Goal: Task Accomplishment & Management: Manage account settings

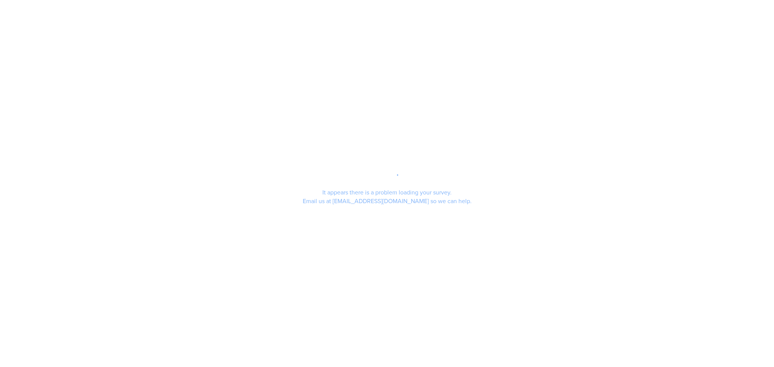
click at [748, 209] on div "It appears there is a problem loading your survey. Email us at support@segmanta…" at bounding box center [387, 183] width 774 height 367
click at [702, 145] on div "It appears there is a problem loading your survey. Email us at support@segmanta…" at bounding box center [387, 183] width 774 height 367
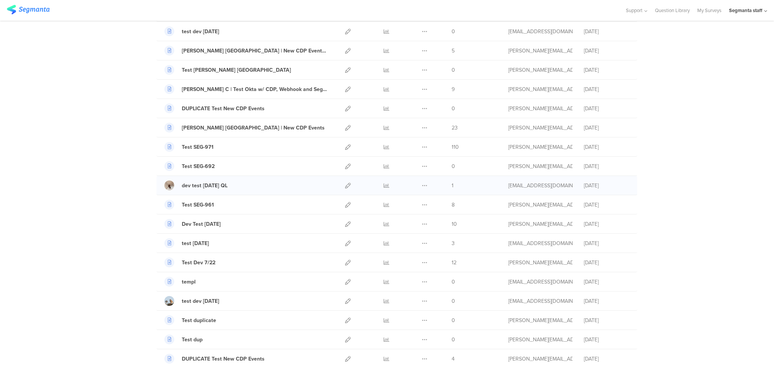
scroll to position [100, 0]
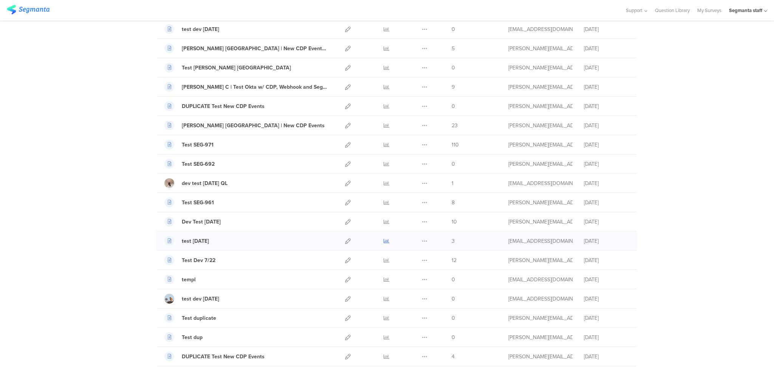
click at [383, 243] on icon at bounding box center [386, 241] width 6 height 6
click at [422, 241] on icon at bounding box center [425, 241] width 6 height 6
click at [414, 261] on button "Duplicate" at bounding box center [410, 260] width 42 height 14
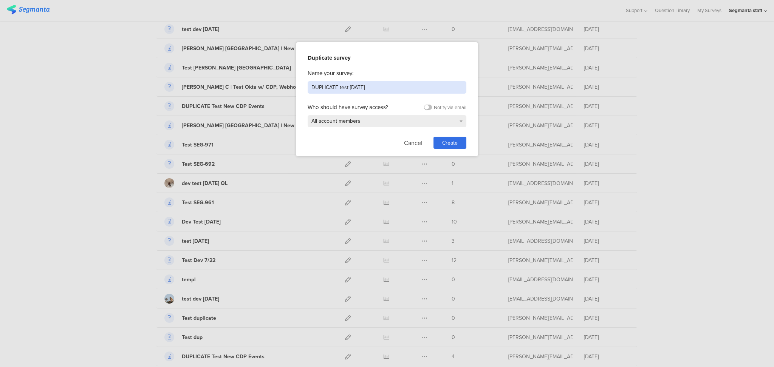
drag, startPoint x: 380, startPoint y: 86, endPoint x: 136, endPoint y: 85, distance: 243.3
click at [136, 85] on div "Duplicate survey Name your survey: DUPLICATE test 7.22.25 Who should have surve…" at bounding box center [387, 183] width 774 height 367
type input "test 8.11.25"
click at [457, 145] on span "Create" at bounding box center [449, 143] width 15 height 8
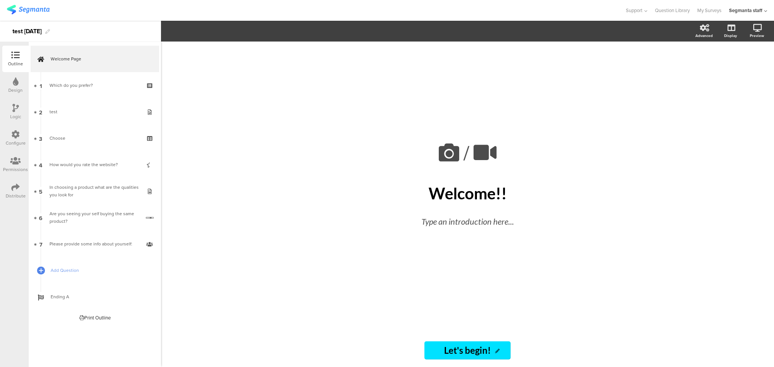
click at [15, 187] on icon at bounding box center [15, 187] width 8 height 8
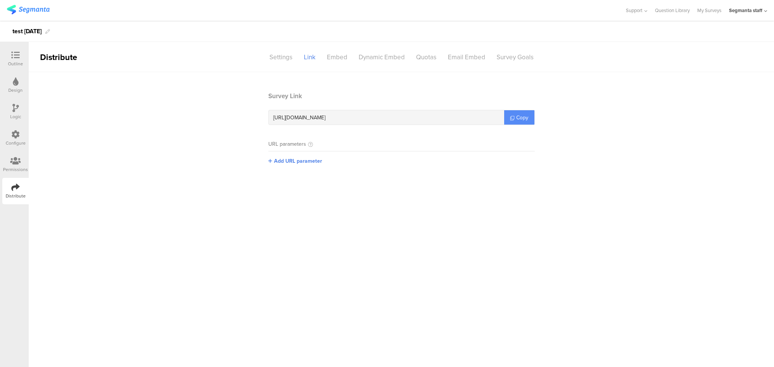
click at [518, 122] on link "Copy" at bounding box center [519, 117] width 30 height 14
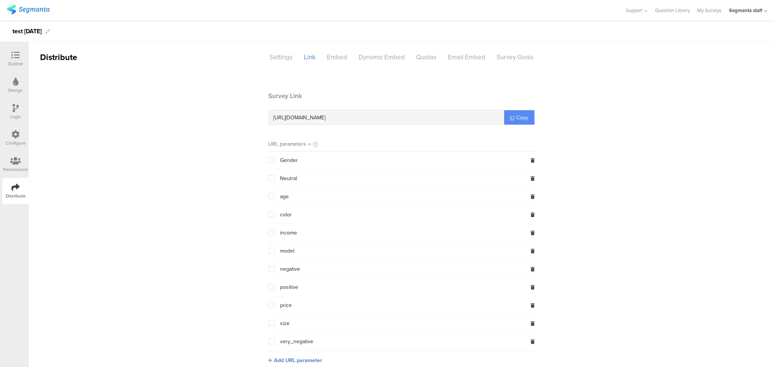
click at [518, 113] on link "Copy" at bounding box center [519, 117] width 30 height 14
click at [516, 115] on span "Copy" at bounding box center [522, 118] width 12 height 8
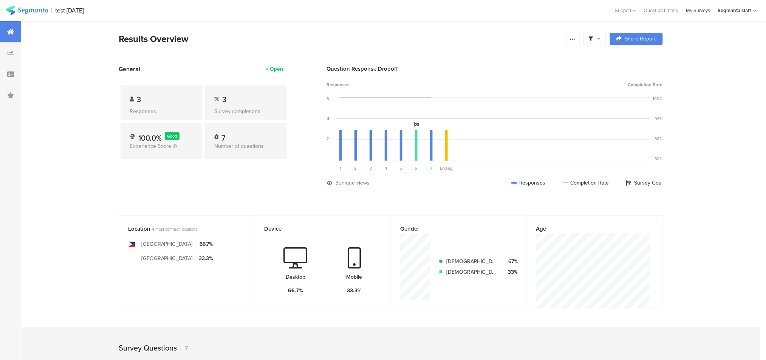
click at [693, 9] on div "My Surveys" at bounding box center [698, 10] width 32 height 7
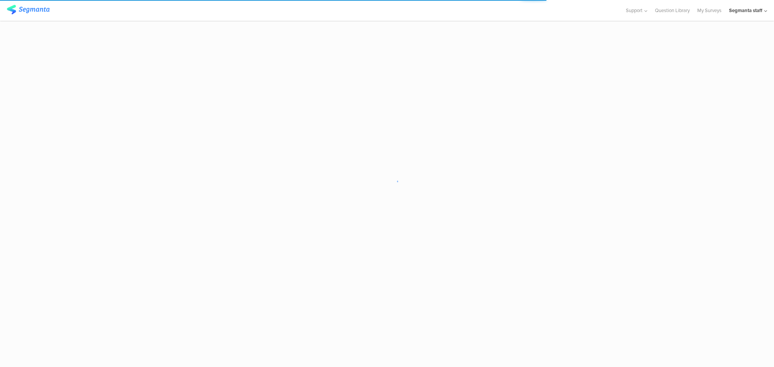
click at [735, 182] on sg-loader-overlay at bounding box center [387, 183] width 774 height 367
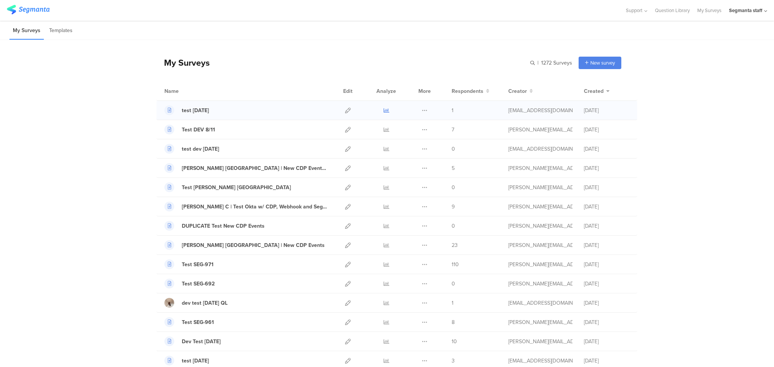
click at [383, 112] on icon at bounding box center [386, 111] width 6 height 6
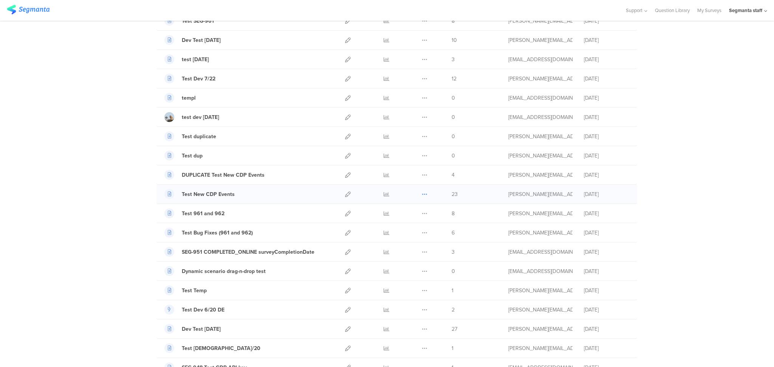
scroll to position [302, 0]
click at [383, 214] on icon at bounding box center [386, 213] width 6 height 6
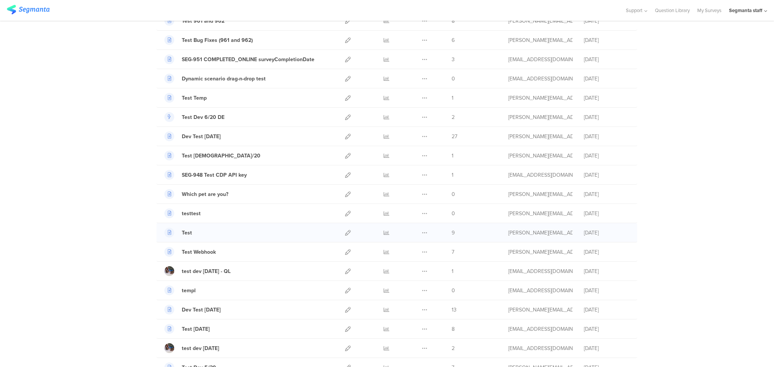
scroll to position [504, 0]
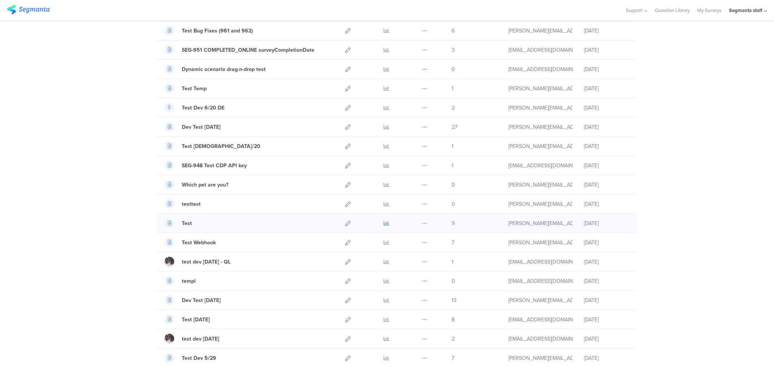
click at [383, 225] on icon at bounding box center [386, 224] width 6 height 6
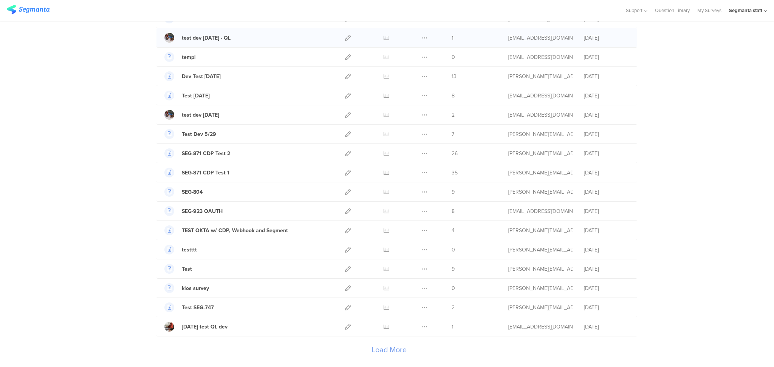
scroll to position [777, 0]
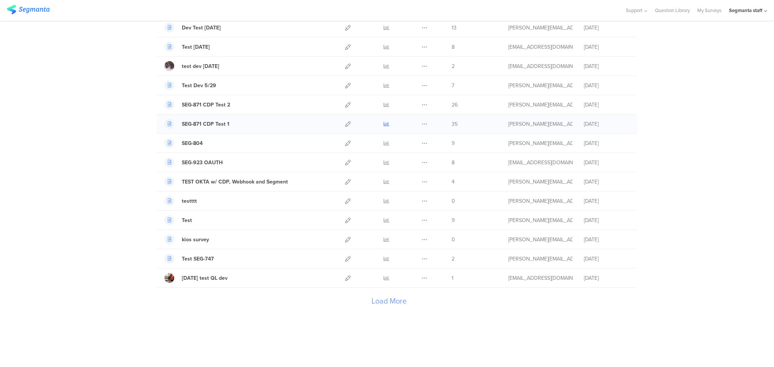
click at [383, 124] on icon at bounding box center [386, 124] width 6 height 6
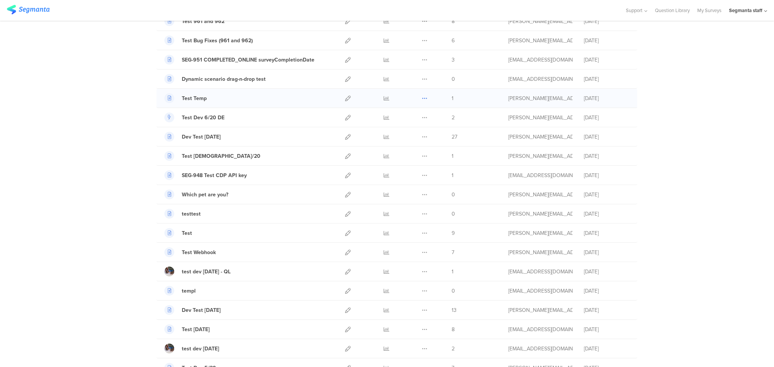
scroll to position [475, 0]
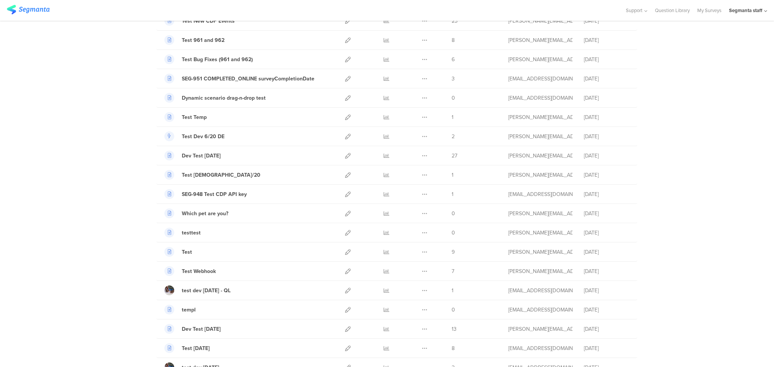
click at [733, 178] on div "My Surveys | 1272 Surveys New survey Start from scratch Choose from templates N…" at bounding box center [387, 98] width 774 height 1066
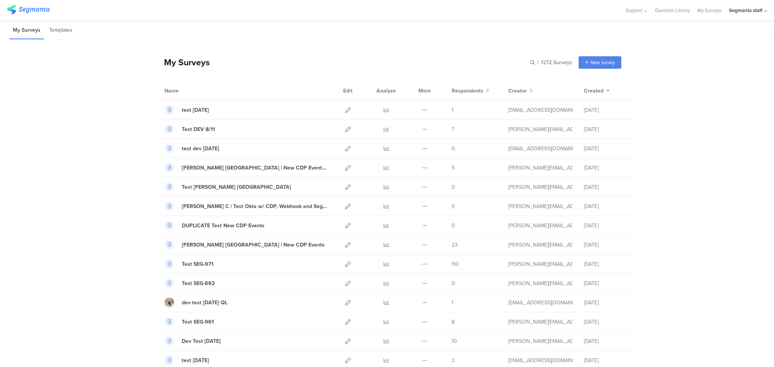
scroll to position [0, 0]
click at [383, 113] on icon at bounding box center [386, 111] width 6 height 6
click at [383, 112] on icon at bounding box center [386, 111] width 6 height 6
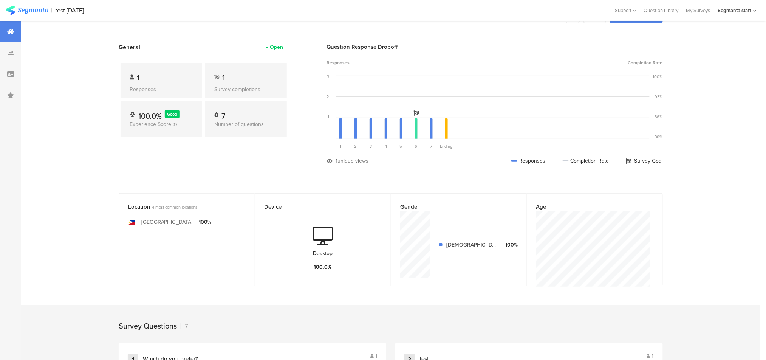
scroll to position [100, 0]
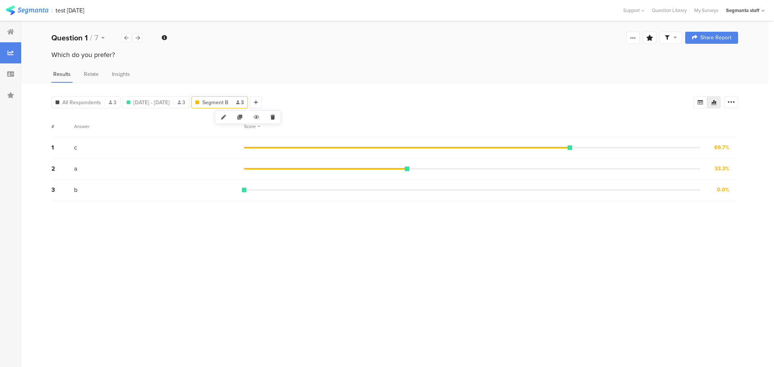
click at [269, 117] on icon at bounding box center [272, 117] width 15 height 12
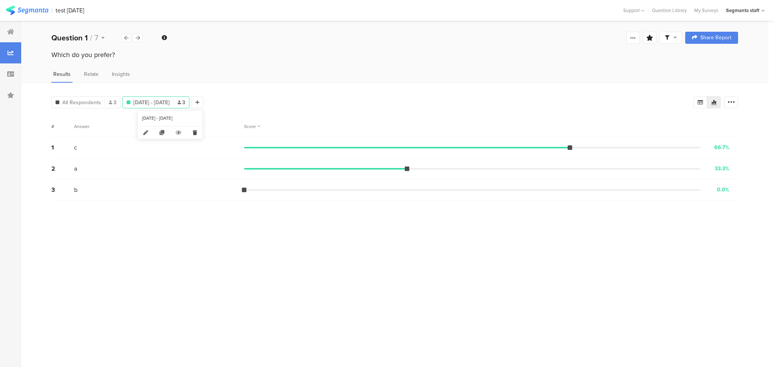
click at [192, 134] on icon at bounding box center [194, 133] width 15 height 12
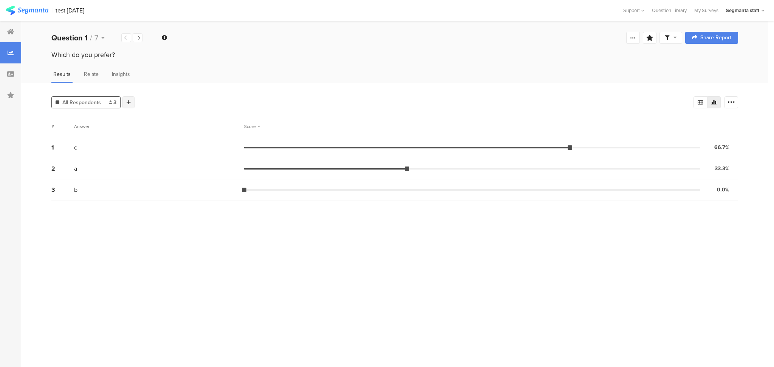
click at [130, 102] on div at bounding box center [128, 102] width 12 height 12
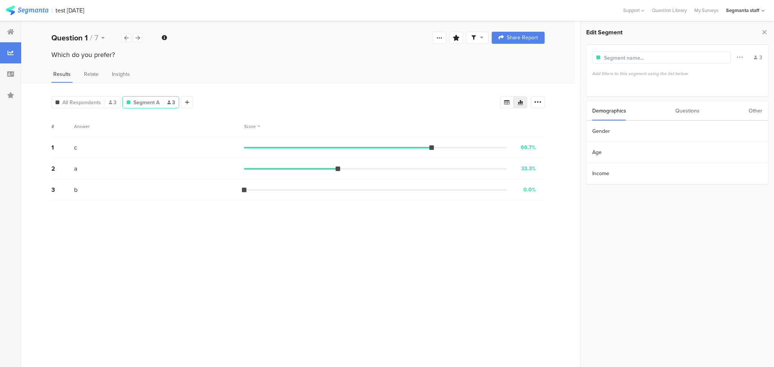
click at [751, 112] on div "Other" at bounding box center [755, 110] width 14 height 19
click at [658, 199] on section "Operating System" at bounding box center [676, 194] width 181 height 21
click at [587, 109] on icon at bounding box center [588, 109] width 3 height 2
click at [607, 213] on section "Country" at bounding box center [676, 216] width 181 height 21
click at [666, 74] on div "any" at bounding box center [668, 74] width 8 height 7
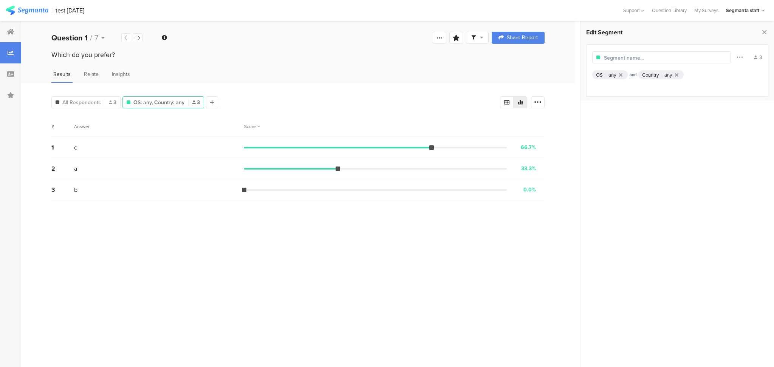
click at [666, 74] on div "any" at bounding box center [668, 74] width 8 height 7
click at [676, 74] on icon at bounding box center [676, 75] width 3 height 5
click at [620, 128] on section "Time Range" at bounding box center [676, 131] width 181 height 21
drag, startPoint x: 589, startPoint y: 110, endPoint x: 593, endPoint y: 117, distance: 8.5
click at [589, 110] on icon at bounding box center [587, 110] width 5 height 6
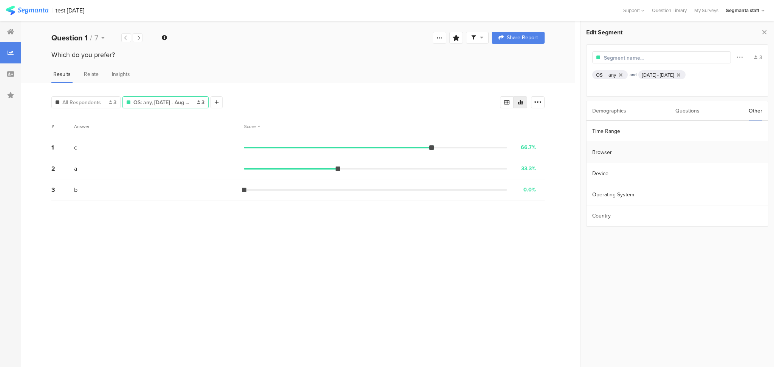
click at [607, 153] on section "Browser" at bounding box center [676, 152] width 181 height 21
click at [587, 109] on icon at bounding box center [588, 109] width 3 height 2
click at [608, 174] on section "Device" at bounding box center [676, 173] width 181 height 21
click at [587, 112] on icon at bounding box center [587, 110] width 5 height 6
click at [609, 196] on section "Operating System" at bounding box center [676, 194] width 181 height 21
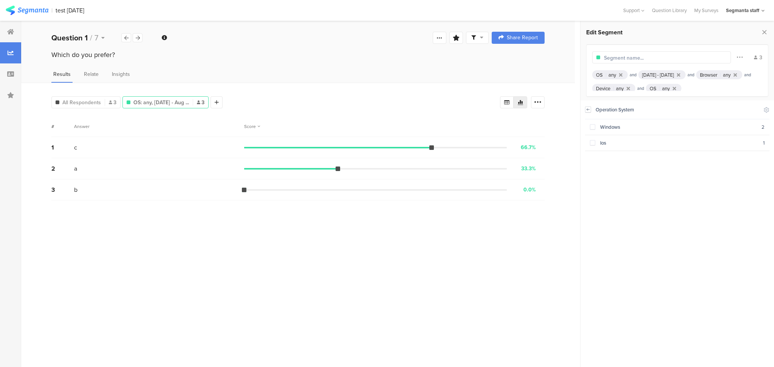
click at [587, 109] on icon at bounding box center [587, 110] width 5 height 6
click at [605, 214] on section "Country" at bounding box center [676, 216] width 181 height 21
click at [676, 88] on icon at bounding box center [673, 88] width 3 height 5
click at [630, 90] on icon at bounding box center [627, 88] width 3 height 5
click at [634, 87] on div at bounding box center [630, 88] width 6 height 5
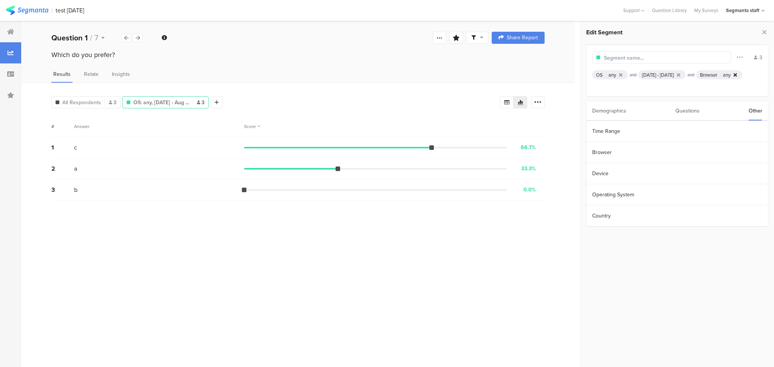
click at [733, 77] on icon at bounding box center [734, 75] width 3 height 5
click at [680, 76] on icon at bounding box center [678, 75] width 3 height 5
click at [621, 75] on icon at bounding box center [620, 75] width 3 height 5
click at [631, 214] on section "Country" at bounding box center [676, 216] width 181 height 21
click at [716, 225] on section at bounding box center [676, 233] width 193 height 267
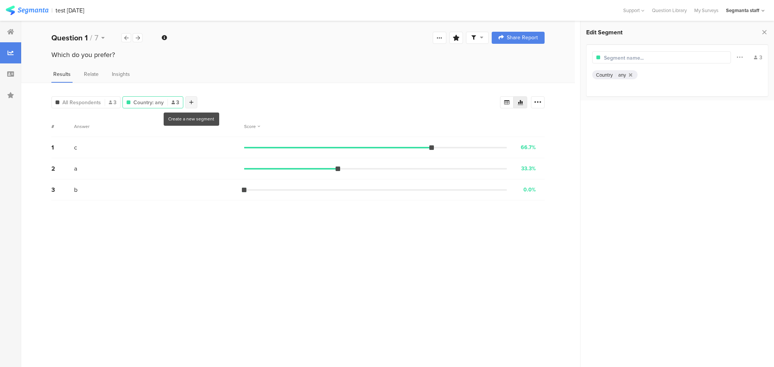
click at [190, 106] on div at bounding box center [191, 102] width 12 height 12
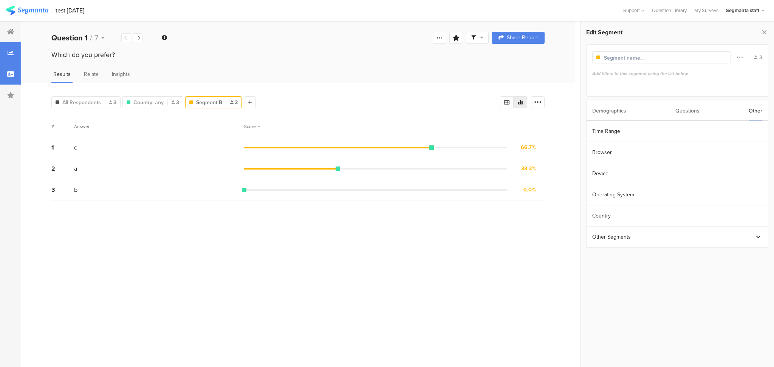
click at [13, 80] on div at bounding box center [10, 73] width 21 height 21
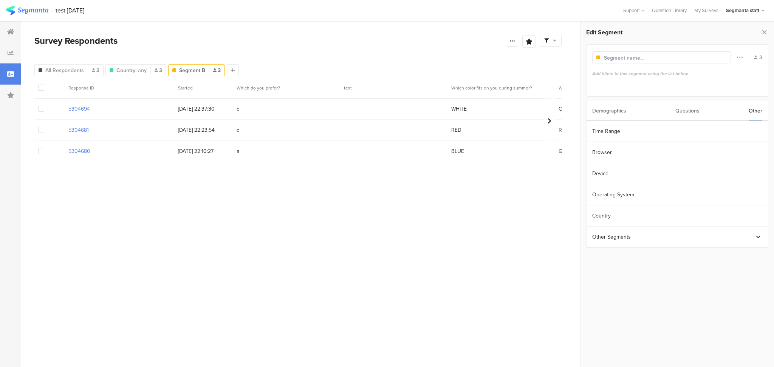
click at [40, 86] on span at bounding box center [41, 88] width 6 height 6
click at [44, 85] on input "checkbox" at bounding box center [44, 85] width 0 height 0
click at [40, 90] on span at bounding box center [41, 88] width 6 height 6
click at [44, 85] on input "checkbox" at bounding box center [44, 85] width 0 height 0
click at [10, 97] on icon at bounding box center [10, 95] width 7 height 6
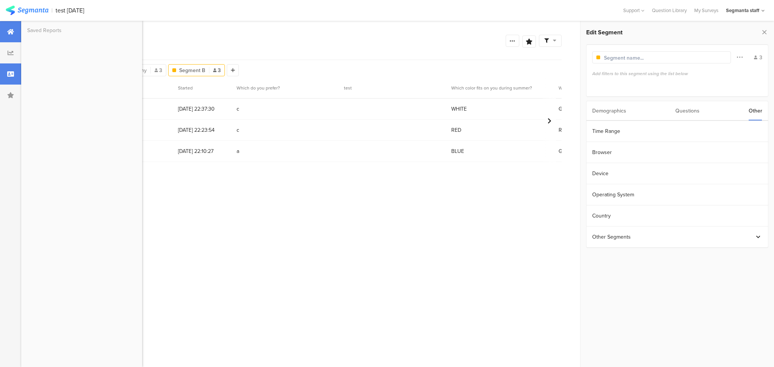
click at [14, 39] on div at bounding box center [10, 31] width 21 height 21
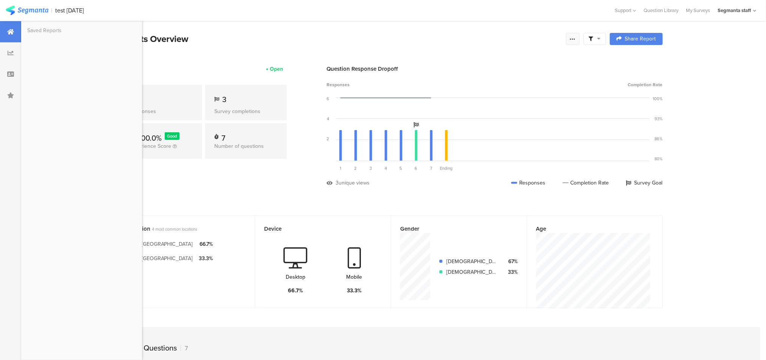
click at [575, 40] on icon at bounding box center [573, 39] width 6 height 6
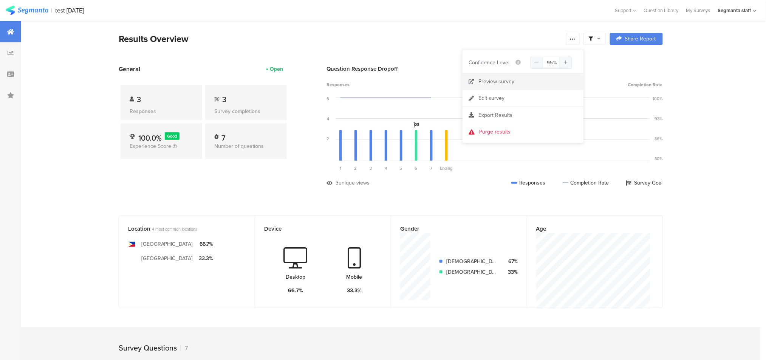
click at [518, 85] on link "Preview survey" at bounding box center [522, 81] width 121 height 17
click at [576, 39] on icon at bounding box center [573, 39] width 6 height 6
click at [531, 99] on link "Edit survey" at bounding box center [522, 98] width 121 height 17
click at [576, 41] on icon at bounding box center [573, 39] width 6 height 6
click at [601, 39] on icon at bounding box center [598, 38] width 3 height 5
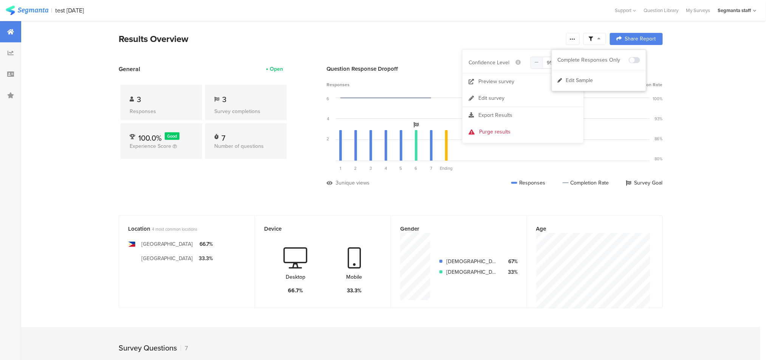
click at [759, 9] on section "My Accounts Dev Test 4.26.24 Admin Riel Test Admin Riel Dev 01/04 Admin Channel…" at bounding box center [737, 10] width 46 height 21
click at [758, 10] on section "My Accounts Dev Test 4.26.24 Admin Riel Test Admin Riel Dev 01/04 Admin Channel…" at bounding box center [737, 10] width 46 height 21
click at [753, 11] on div "Segmanta staff" at bounding box center [737, 11] width 39 height 12
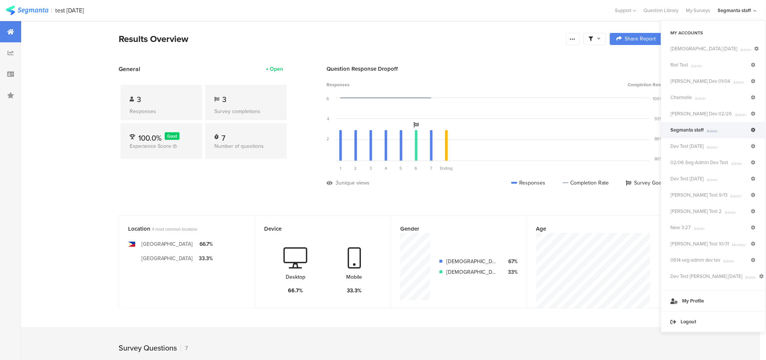
click at [751, 130] on icon at bounding box center [753, 130] width 5 height 5
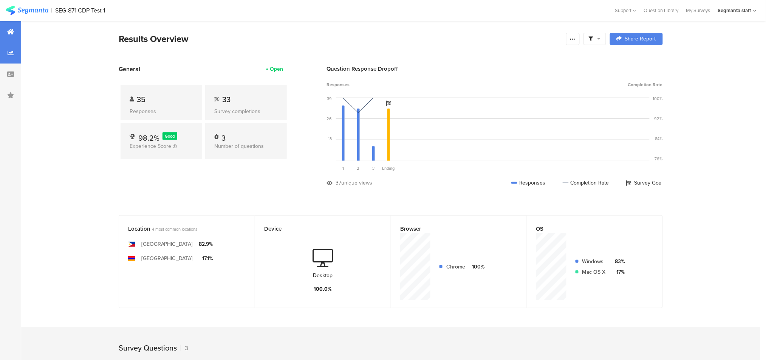
click at [10, 57] on div at bounding box center [10, 52] width 21 height 21
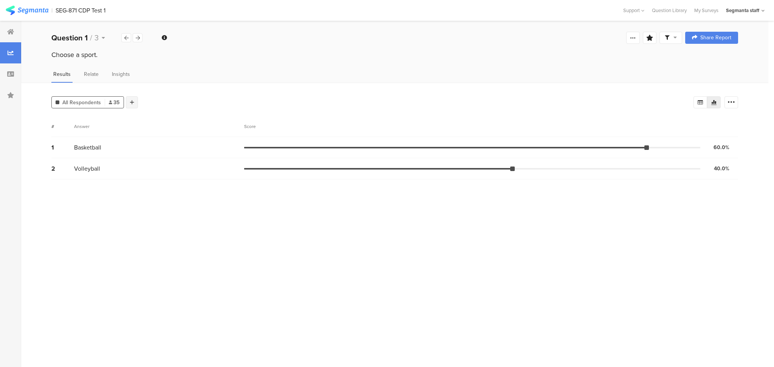
click at [133, 102] on icon at bounding box center [132, 102] width 4 height 5
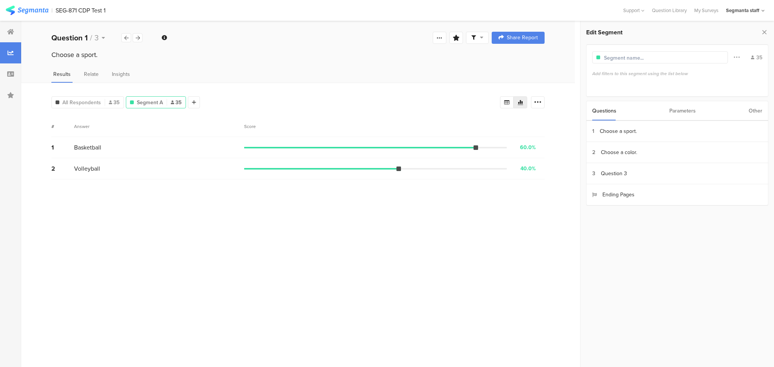
click at [754, 113] on div "Other" at bounding box center [755, 110] width 14 height 19
click at [627, 218] on section "Country" at bounding box center [676, 216] width 181 height 21
click at [626, 75] on div "Country any" at bounding box center [614, 74] width 45 height 9
click at [9, 77] on div at bounding box center [10, 73] width 21 height 21
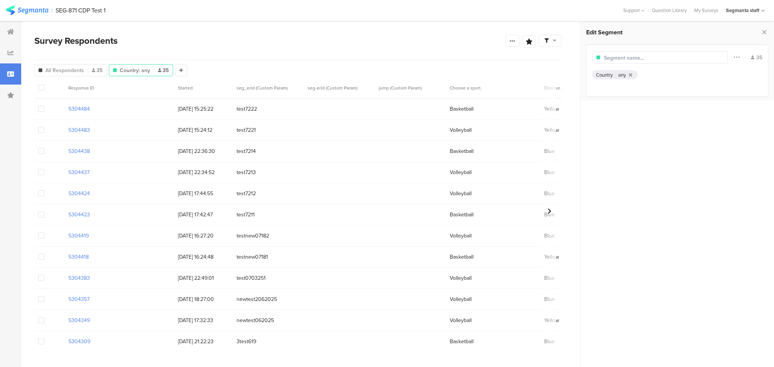
click at [39, 90] on span at bounding box center [41, 88] width 6 height 6
click at [44, 85] on input "checkbox" at bounding box center [44, 85] width 0 height 0
click at [39, 89] on span at bounding box center [41, 88] width 6 height 6
click at [44, 85] on input "checkbox" at bounding box center [44, 85] width 0 height 0
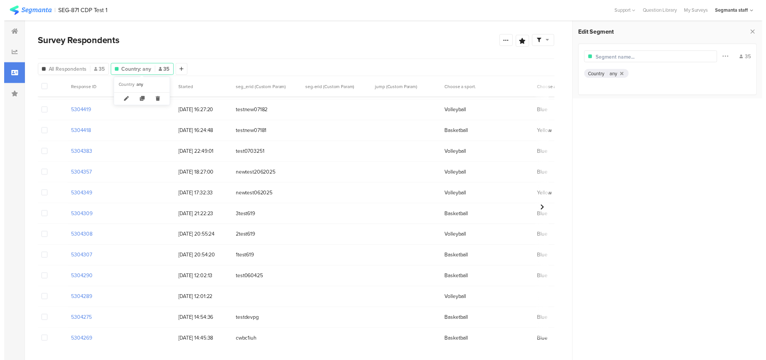
scroll to position [100, 0]
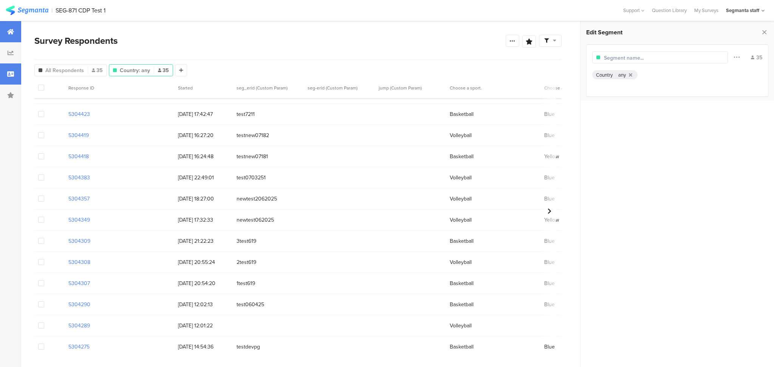
click at [8, 35] on div at bounding box center [10, 31] width 21 height 21
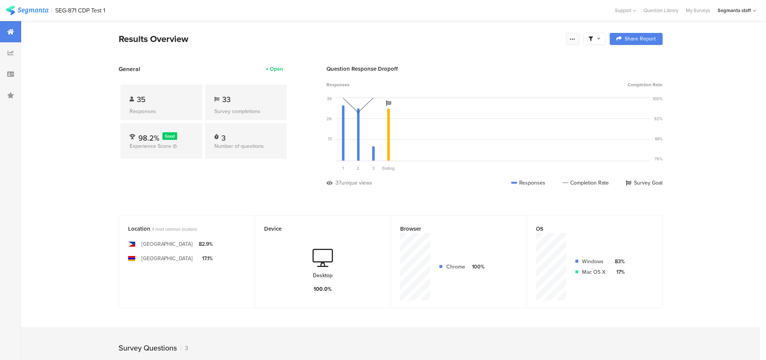
click at [580, 39] on div at bounding box center [573, 39] width 14 height 12
click at [494, 116] on span "Export Results" at bounding box center [495, 115] width 34 height 8
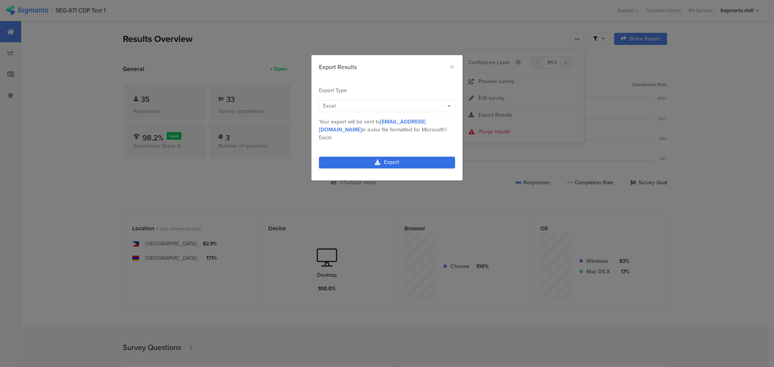
click at [424, 157] on link "Export" at bounding box center [387, 163] width 136 height 12
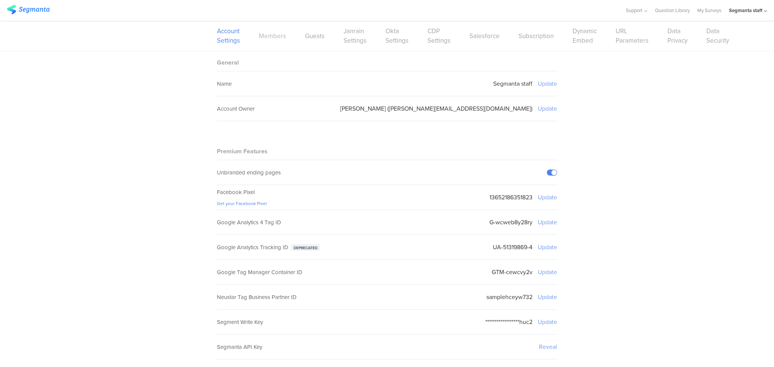
click at [263, 37] on link "Members" at bounding box center [272, 35] width 27 height 9
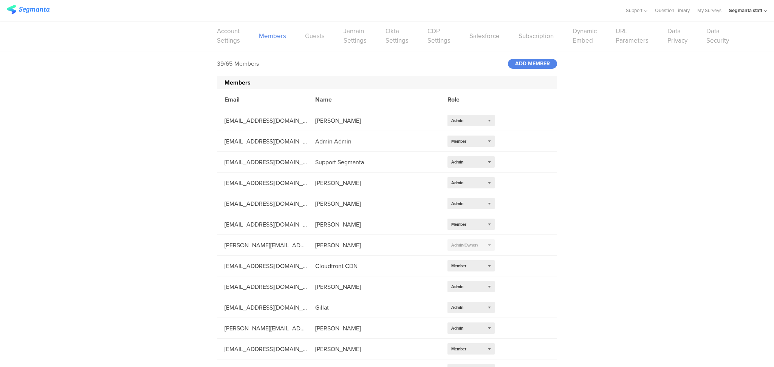
click at [312, 39] on link "Guests" at bounding box center [315, 35] width 20 height 9
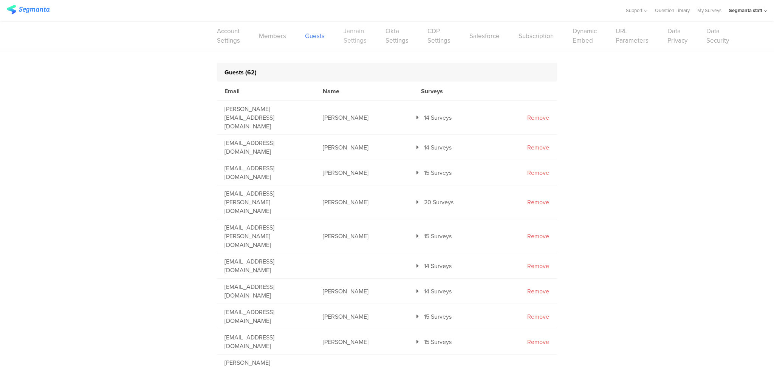
click at [353, 43] on link "Janrain Settings" at bounding box center [354, 35] width 23 height 19
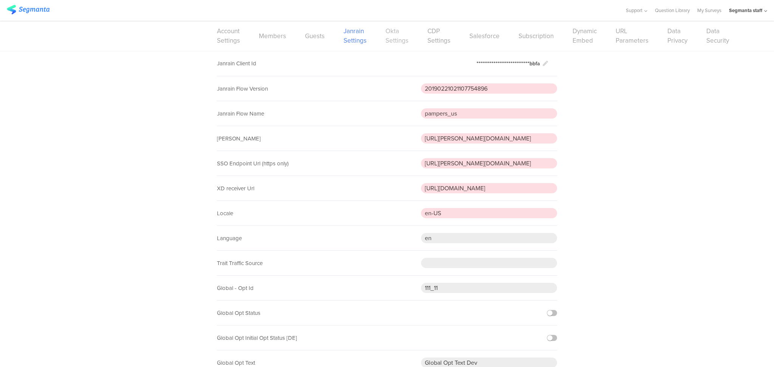
click at [396, 41] on link "Okta Settings" at bounding box center [396, 35] width 23 height 19
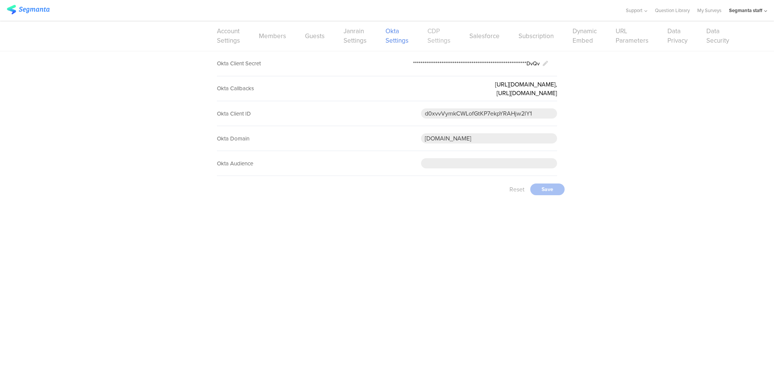
click at [437, 42] on link "CDP Settings" at bounding box center [438, 35] width 23 height 19
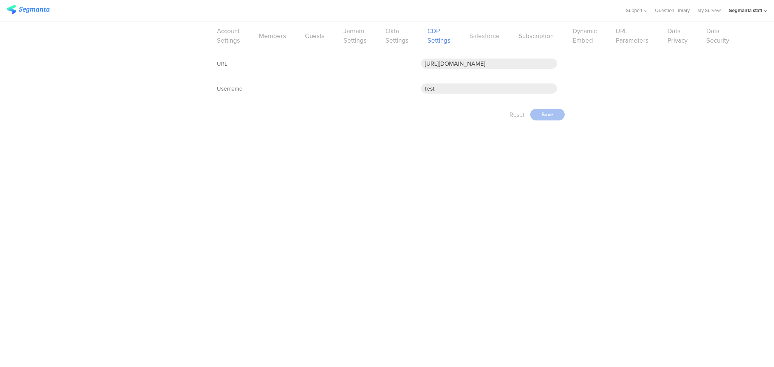
click at [488, 39] on link "Salesforce" at bounding box center [484, 35] width 30 height 9
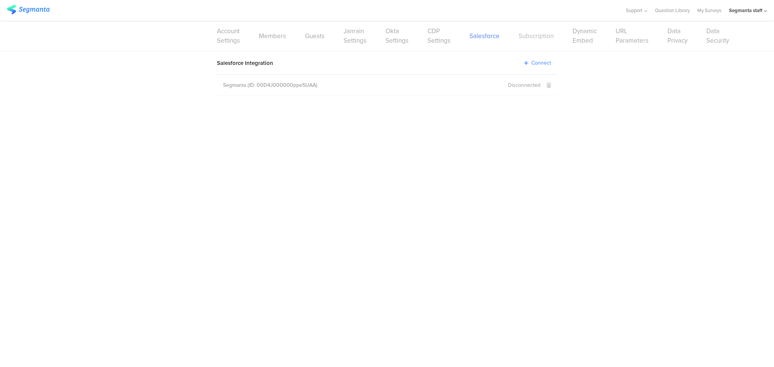
click at [539, 39] on link "Subscription" at bounding box center [535, 35] width 35 height 9
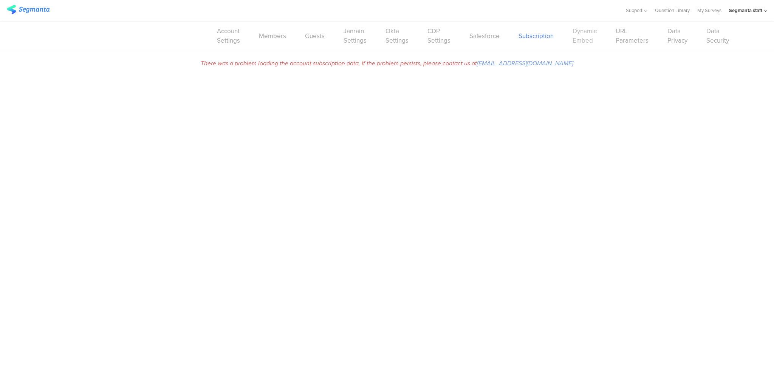
click at [581, 43] on link "Dynamic Embed" at bounding box center [584, 35] width 24 height 19
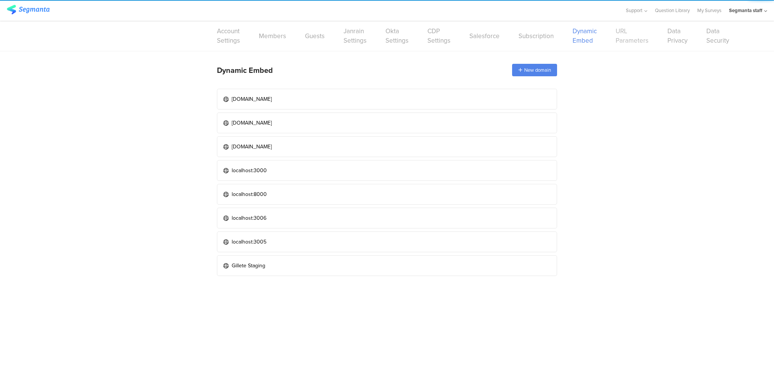
click at [627, 43] on link "URL Parameters" at bounding box center [631, 35] width 33 height 19
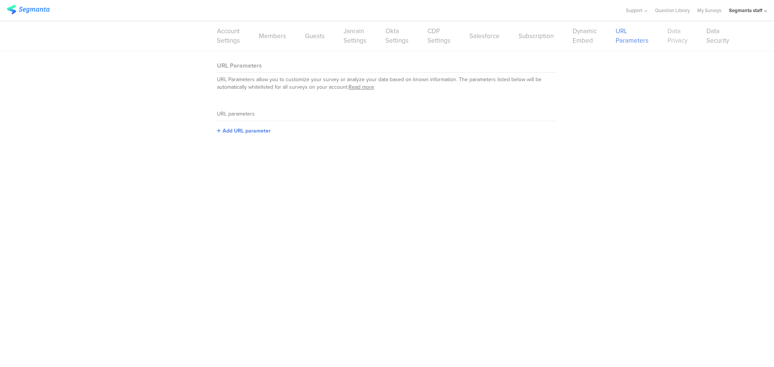
click at [675, 42] on link "Data Privacy" at bounding box center [677, 35] width 20 height 19
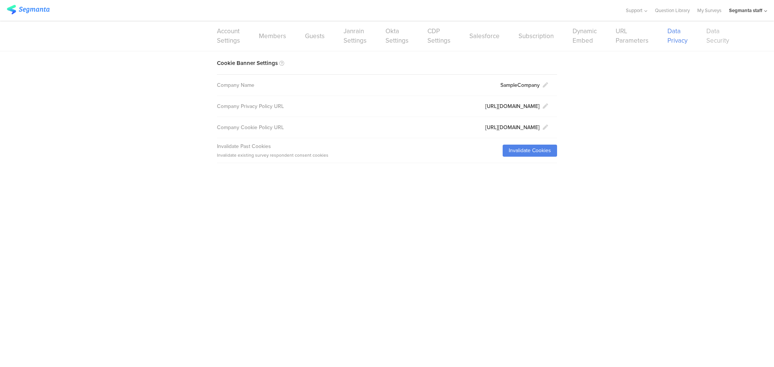
click at [718, 44] on link "Data Security" at bounding box center [717, 35] width 23 height 19
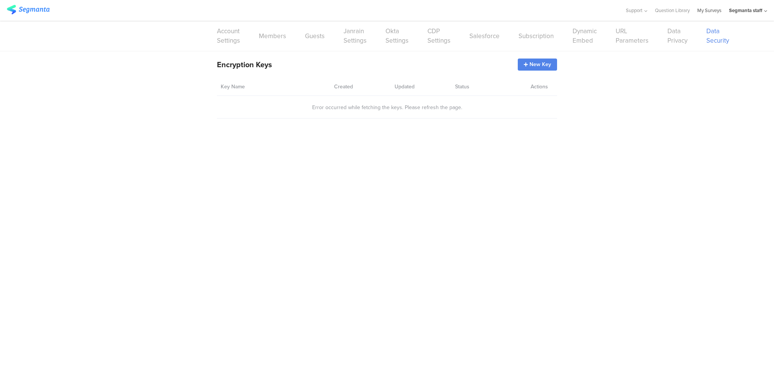
click at [705, 14] on link "My Surveys" at bounding box center [709, 10] width 24 height 21
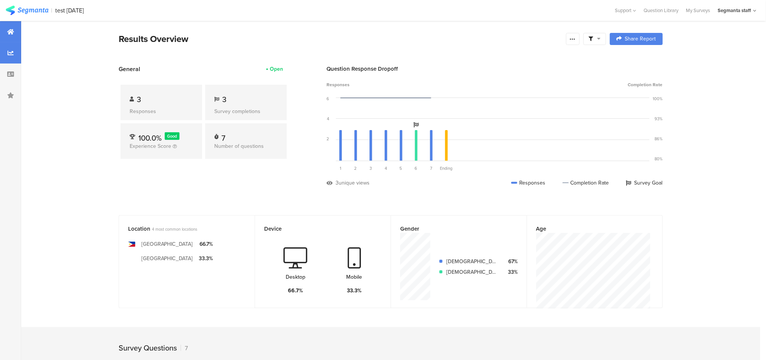
click at [6, 51] on div at bounding box center [10, 52] width 21 height 21
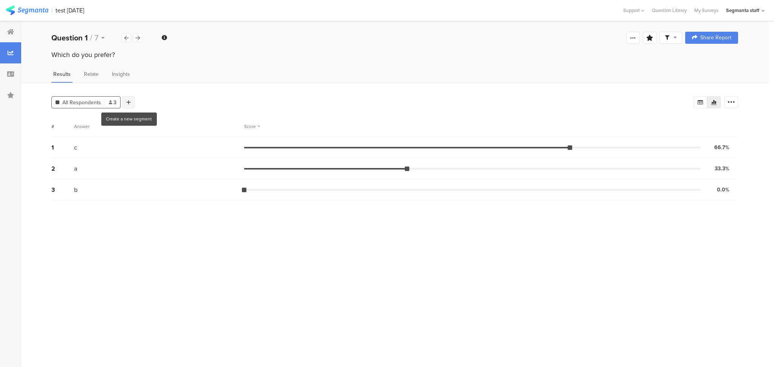
click at [125, 103] on div at bounding box center [128, 102] width 12 height 12
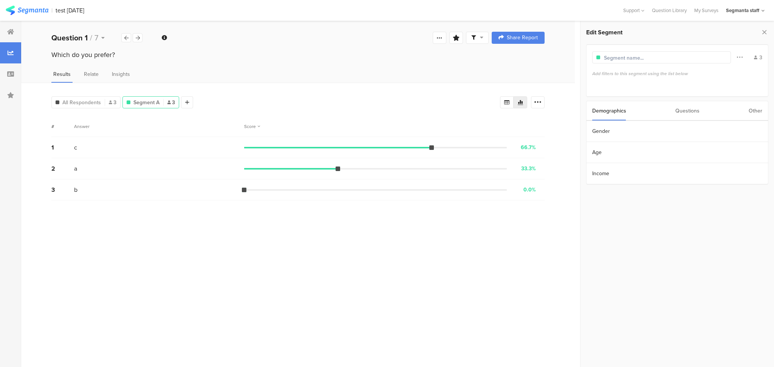
click at [751, 113] on div "Other" at bounding box center [755, 110] width 14 height 19
click at [611, 208] on section "Country" at bounding box center [676, 216] width 181 height 21
drag, startPoint x: 651, startPoint y: 341, endPoint x: 649, endPoint y: 332, distance: 9.3
click at [651, 339] on section at bounding box center [676, 233] width 193 height 267
click at [729, 263] on section at bounding box center [676, 233] width 193 height 267
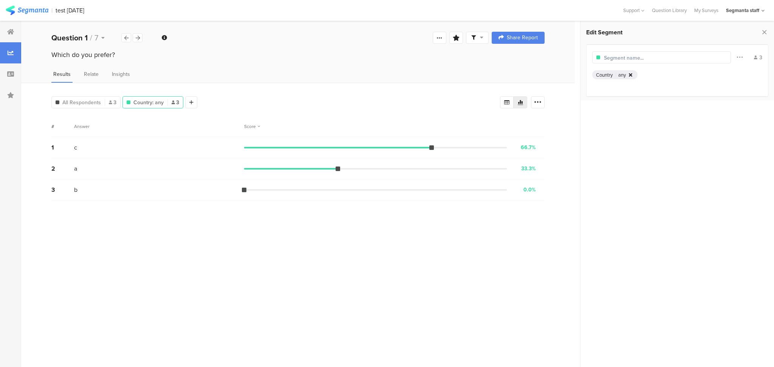
click at [632, 73] on icon at bounding box center [630, 75] width 3 height 5
drag, startPoint x: 722, startPoint y: 297, endPoint x: 721, endPoint y: 290, distance: 6.8
click at [722, 296] on div "Edit Segment Filter Conjunction And Or Segment Color 3 Add filters to this segm…" at bounding box center [677, 194] width 194 height 346
click at [644, 219] on section "Country" at bounding box center [676, 216] width 181 height 21
drag, startPoint x: 607, startPoint y: 317, endPoint x: 607, endPoint y: 311, distance: 5.7
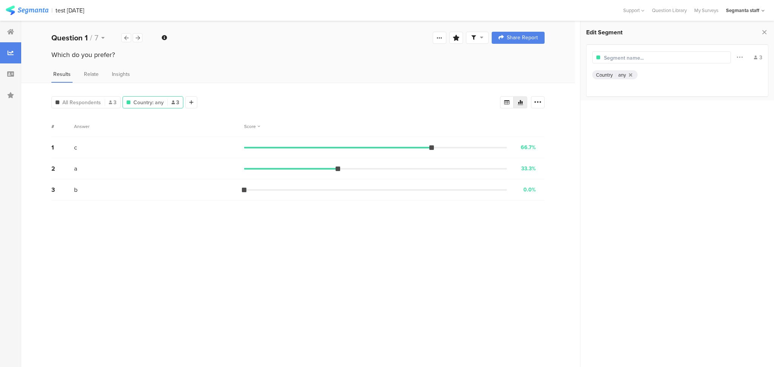
click at [607, 316] on section at bounding box center [676, 233] width 193 height 267
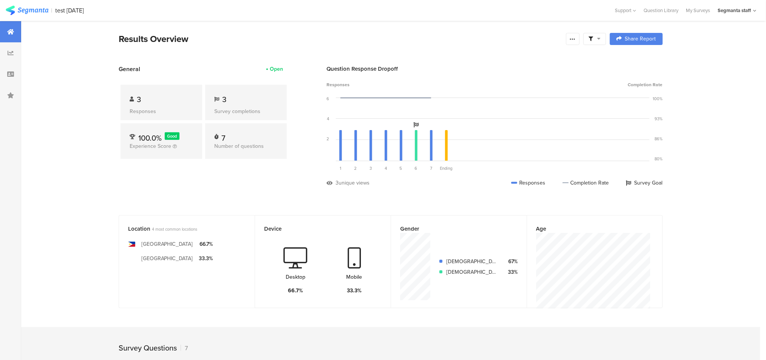
drag, startPoint x: 737, startPoint y: 220, endPoint x: 747, endPoint y: 46, distance: 174.4
